Goal: Transaction & Acquisition: Purchase product/service

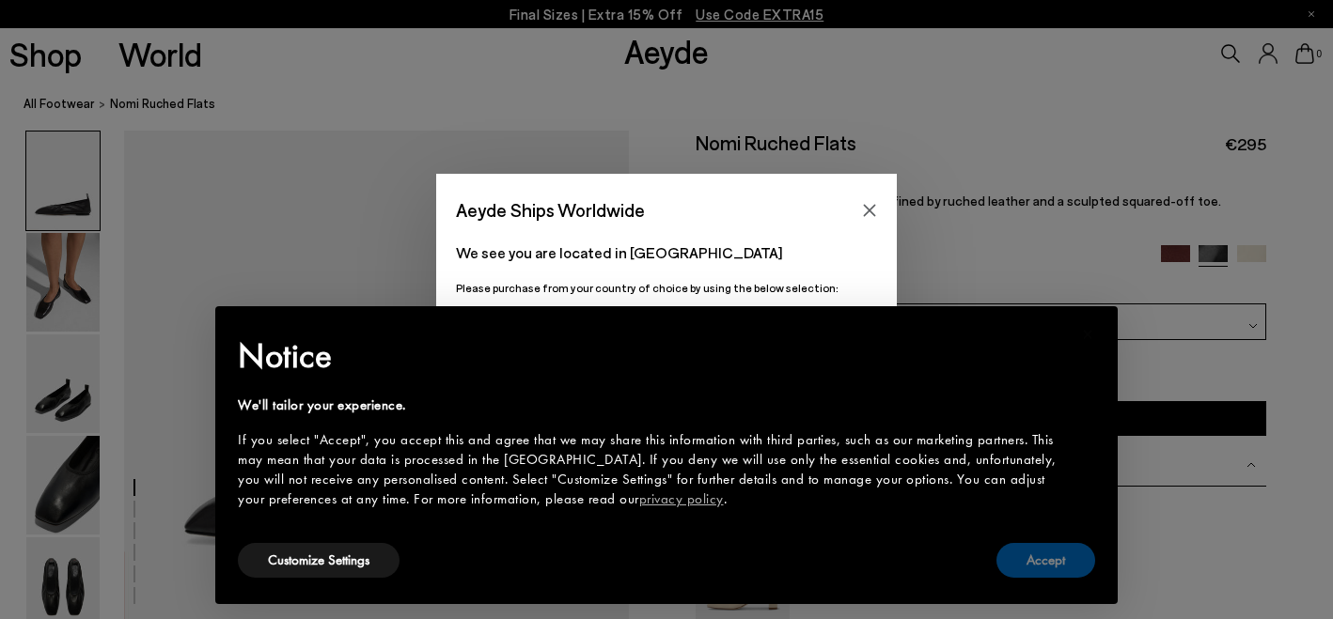
click at [1047, 555] on button "Accept" at bounding box center [1045, 560] width 99 height 35
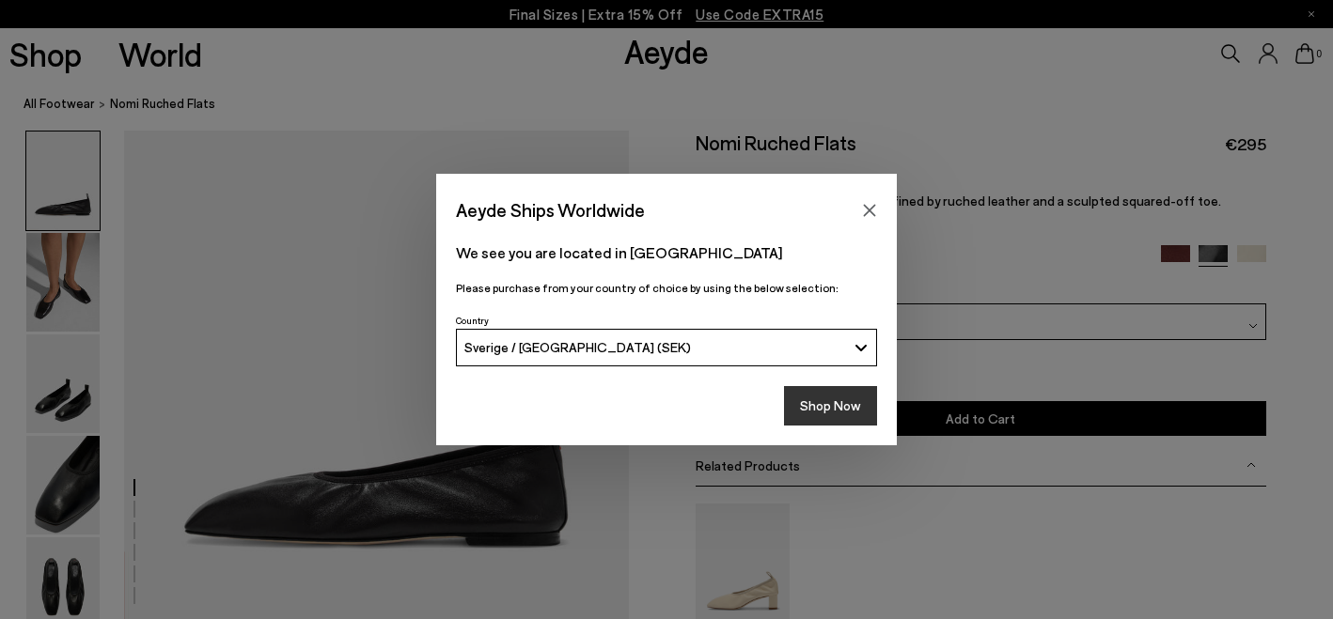
click at [848, 400] on button "Shop Now" at bounding box center [830, 405] width 93 height 39
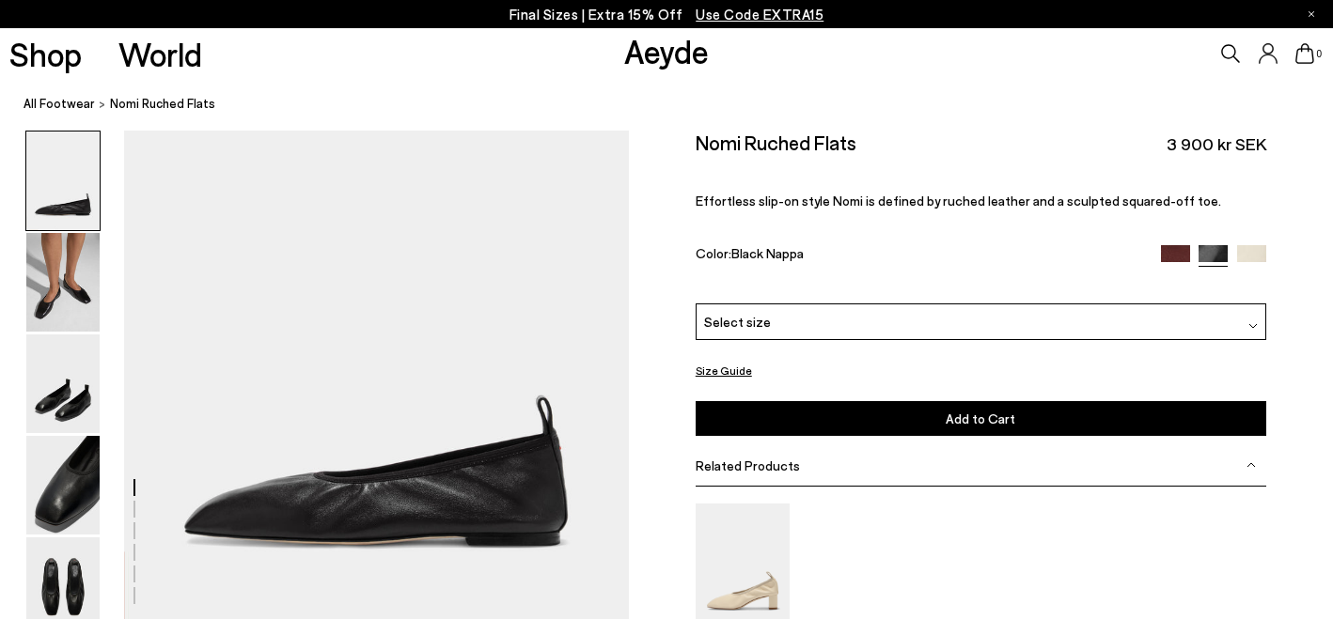
click at [839, 304] on div "Select size" at bounding box center [981, 322] width 571 height 37
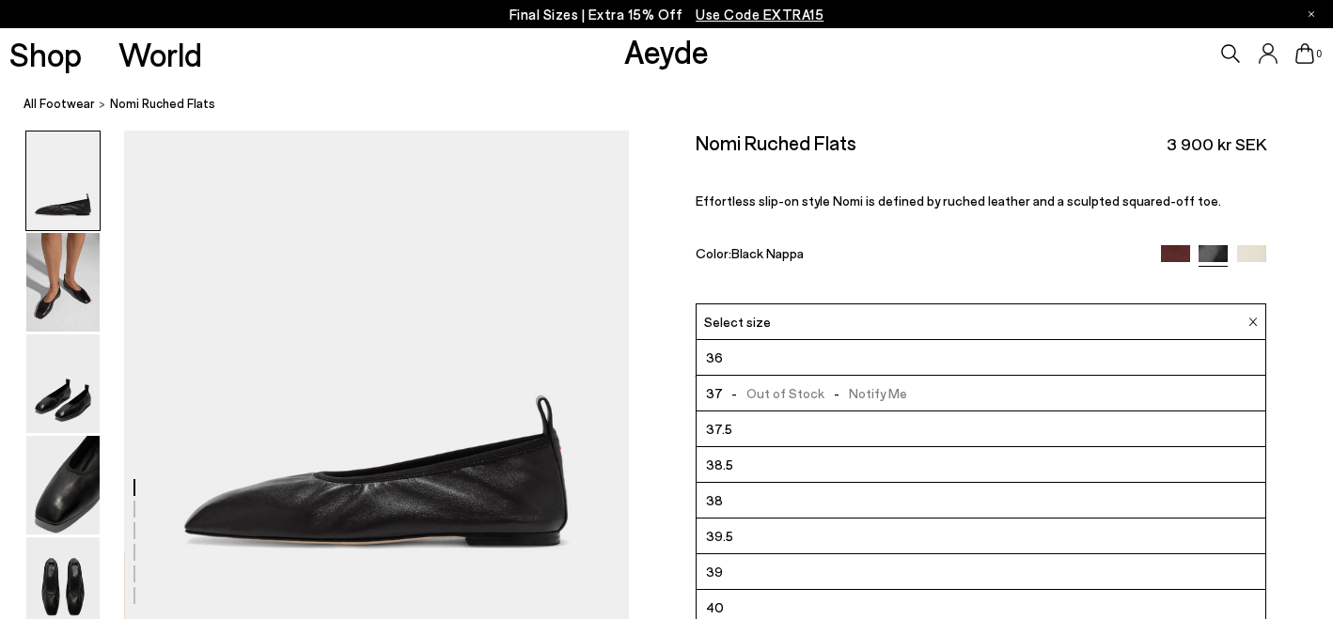
click at [877, 122] on nav "All Footwear Nomi Ruched Flats" at bounding box center [678, 105] width 1309 height 52
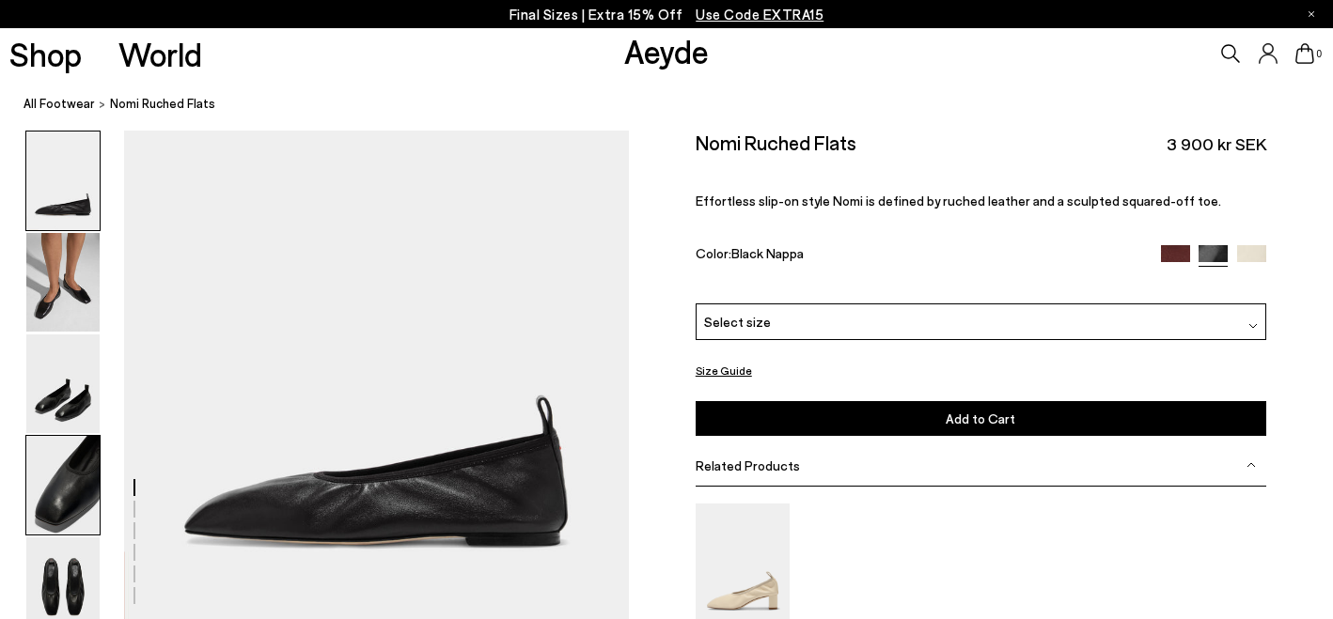
click at [60, 478] on img at bounding box center [62, 485] width 73 height 99
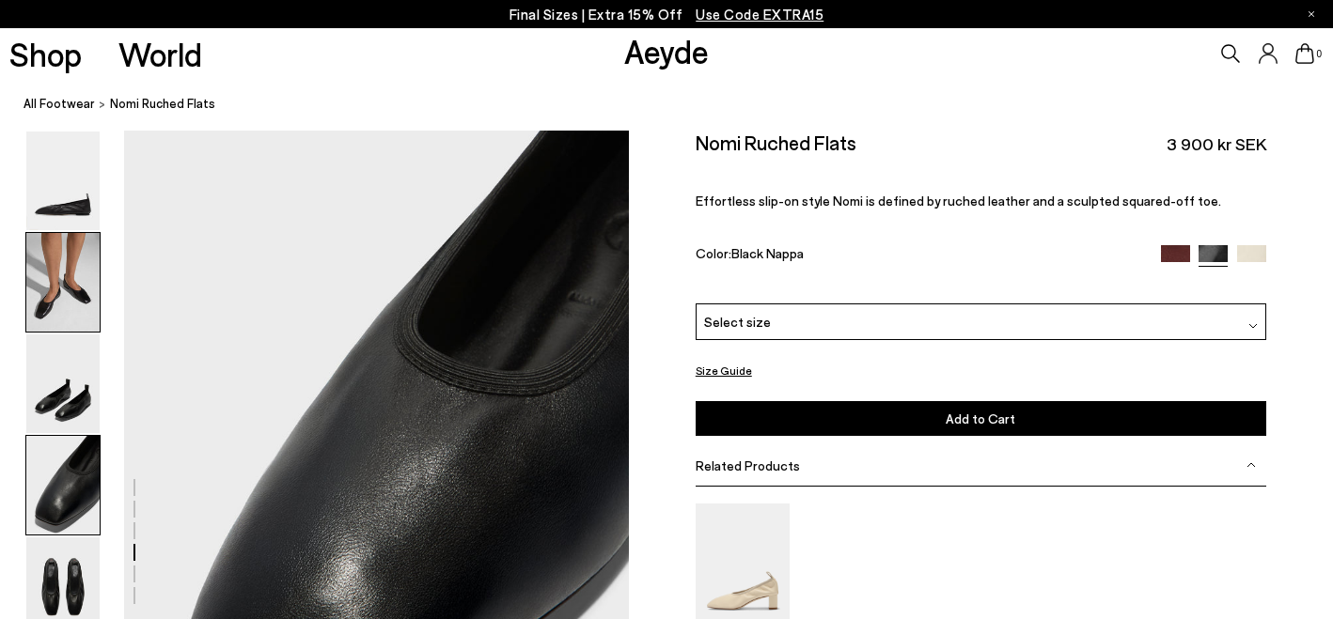
click at [61, 307] on img at bounding box center [62, 282] width 73 height 99
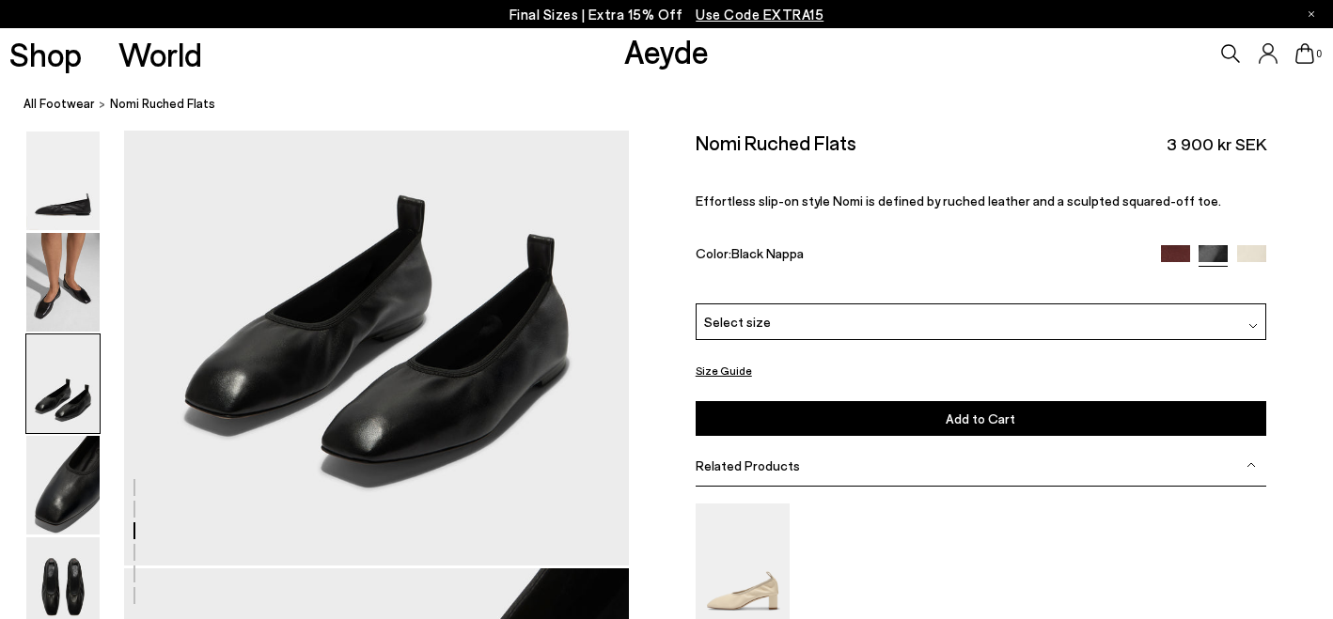
scroll to position [1410, 0]
